Goal: Find specific page/section: Find specific page/section

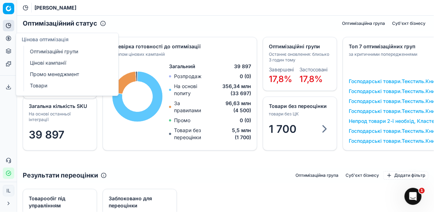
click at [41, 49] on link "Оптимізаційні групи" at bounding box center [68, 52] width 83 height 10
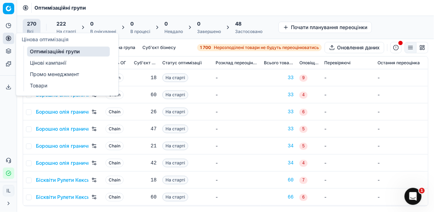
click at [37, 62] on link "Цінові кампанії" at bounding box center [68, 63] width 83 height 10
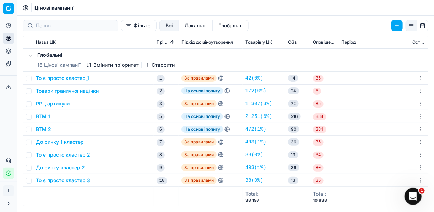
click at [121, 30] on button "Фільтр" at bounding box center [139, 25] width 36 height 11
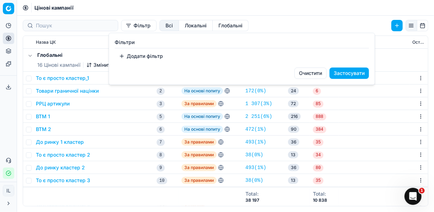
click at [120, 57] on button "Додати фільтр" at bounding box center [141, 55] width 53 height 11
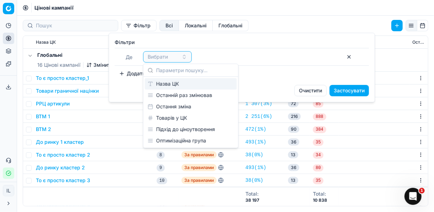
click at [168, 84] on div "Назва ЦК" at bounding box center [191, 83] width 92 height 11
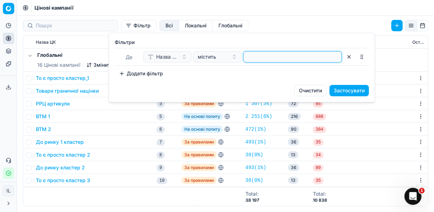
click at [251, 56] on input at bounding box center [292, 56] width 92 height 11
type input "ваф"
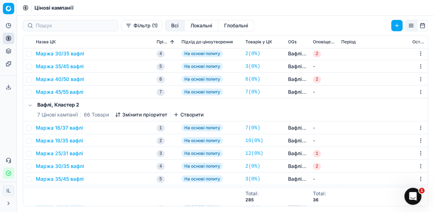
scroll to position [563, 0]
